Goal: Information Seeking & Learning: Find specific page/section

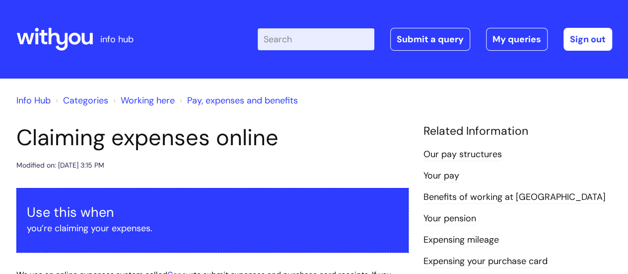
click at [35, 101] on link "Info Hub" at bounding box center [33, 100] width 34 height 12
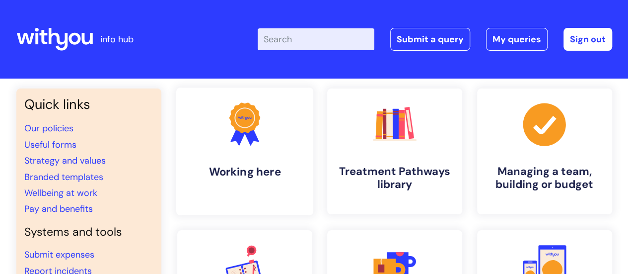
click at [235, 148] on icon ".cls-1{fill:#f89b22;}.cls-1,.cls-2,.cls-3{stroke-width:0px;}.cls-2{fill:#2d3cff…" at bounding box center [244, 123] width 49 height 49
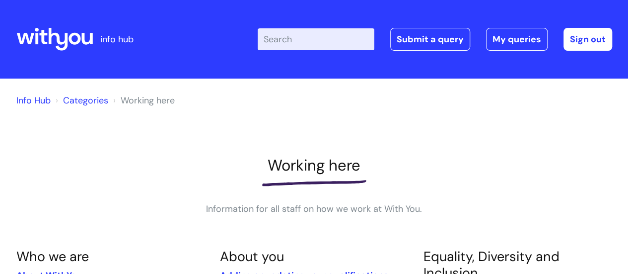
click at [291, 43] on input "Enter your search term here..." at bounding box center [316, 39] width 117 height 22
type input "vacancies"
click button "Search" at bounding box center [0, 0] width 0 height 0
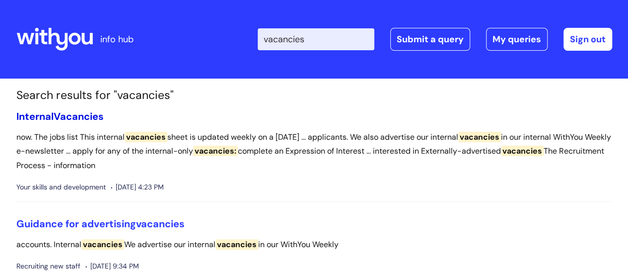
click at [68, 117] on span "Vacancies" at bounding box center [79, 116] width 50 height 13
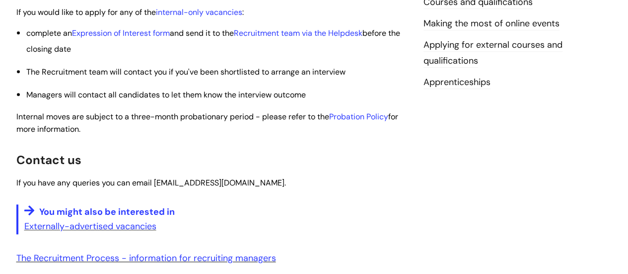
scroll to position [441, 0]
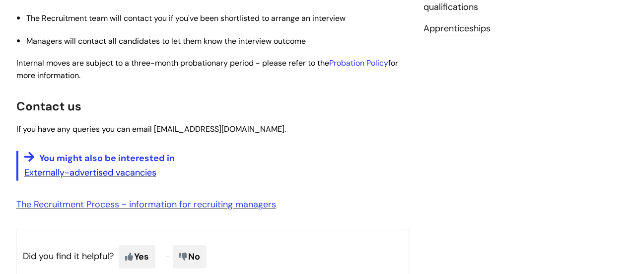
click at [125, 172] on link "Externally-advertised vacancies" at bounding box center [90, 172] width 132 height 12
